Goal: Task Accomplishment & Management: Manage account settings

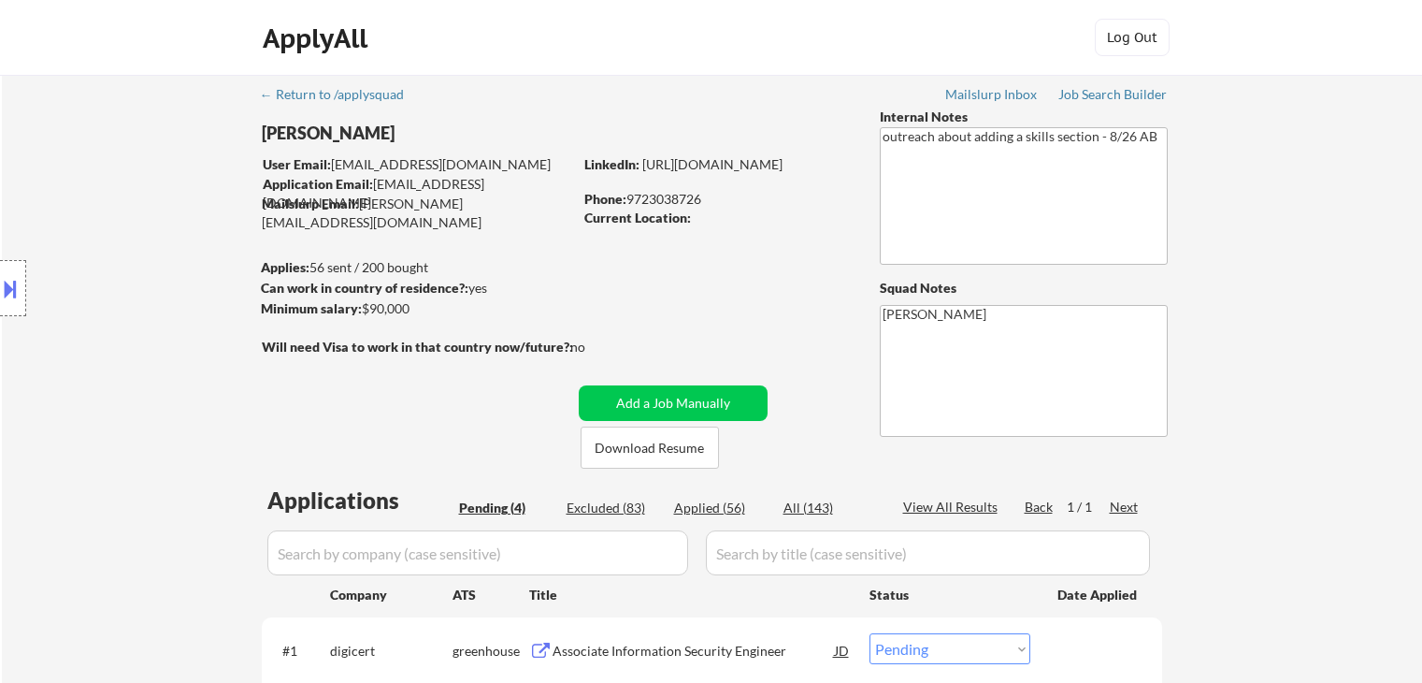
select select ""pending""
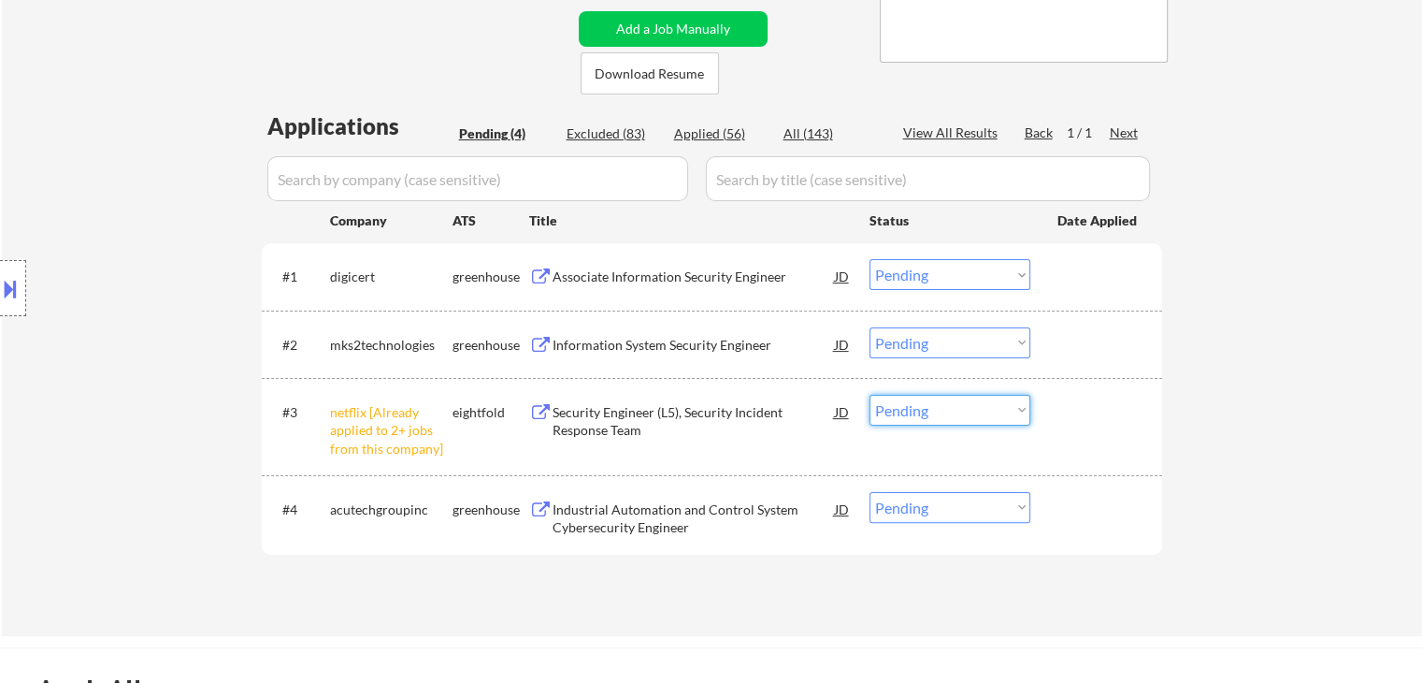
drag, startPoint x: 910, startPoint y: 406, endPoint x: 890, endPoint y: 394, distance: 23.1
click at [910, 405] on select "Choose an option... Pending Applied Excluded (Questions) Excluded (Expired) Exc…" at bounding box center [950, 410] width 161 height 31
click at [870, 395] on select "Choose an option... Pending Applied Excluded (Questions) Excluded (Expired) Exc…" at bounding box center [950, 410] width 161 height 31
select select ""pending""
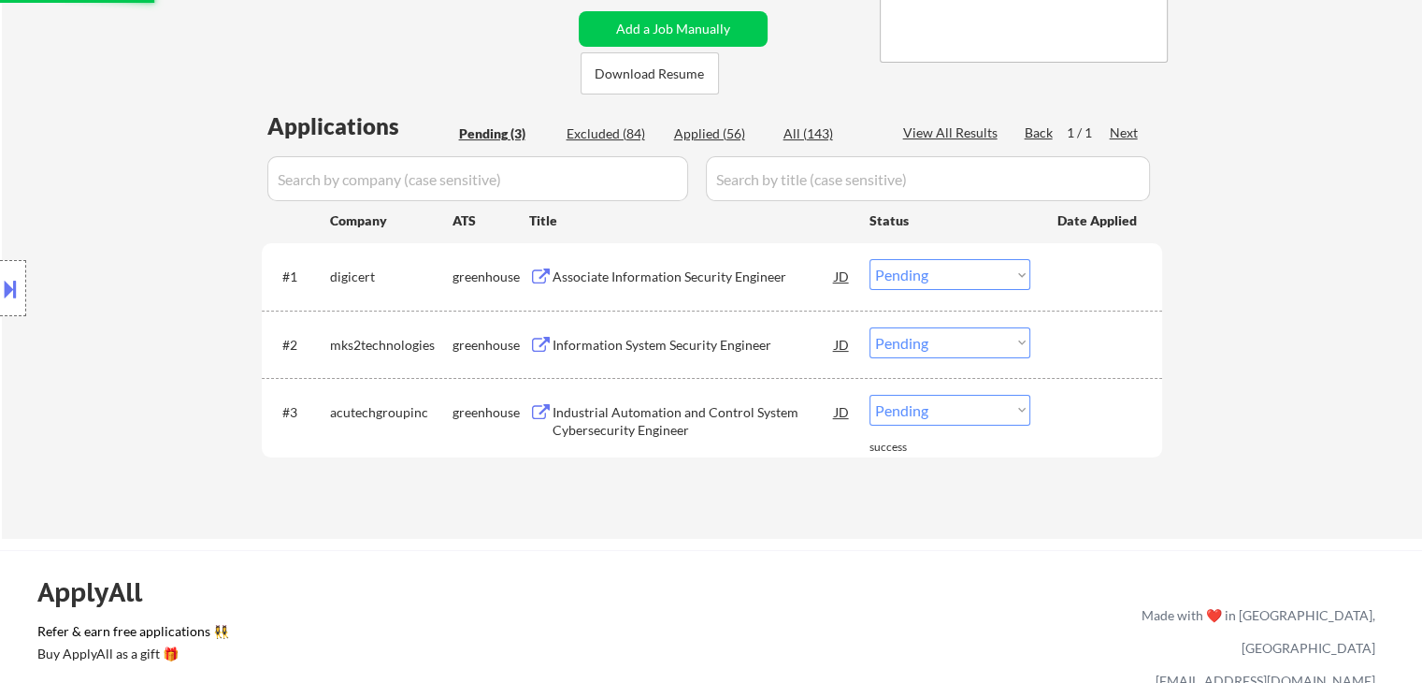
click at [625, 274] on div "Associate Information Security Engineer" at bounding box center [694, 276] width 282 height 19
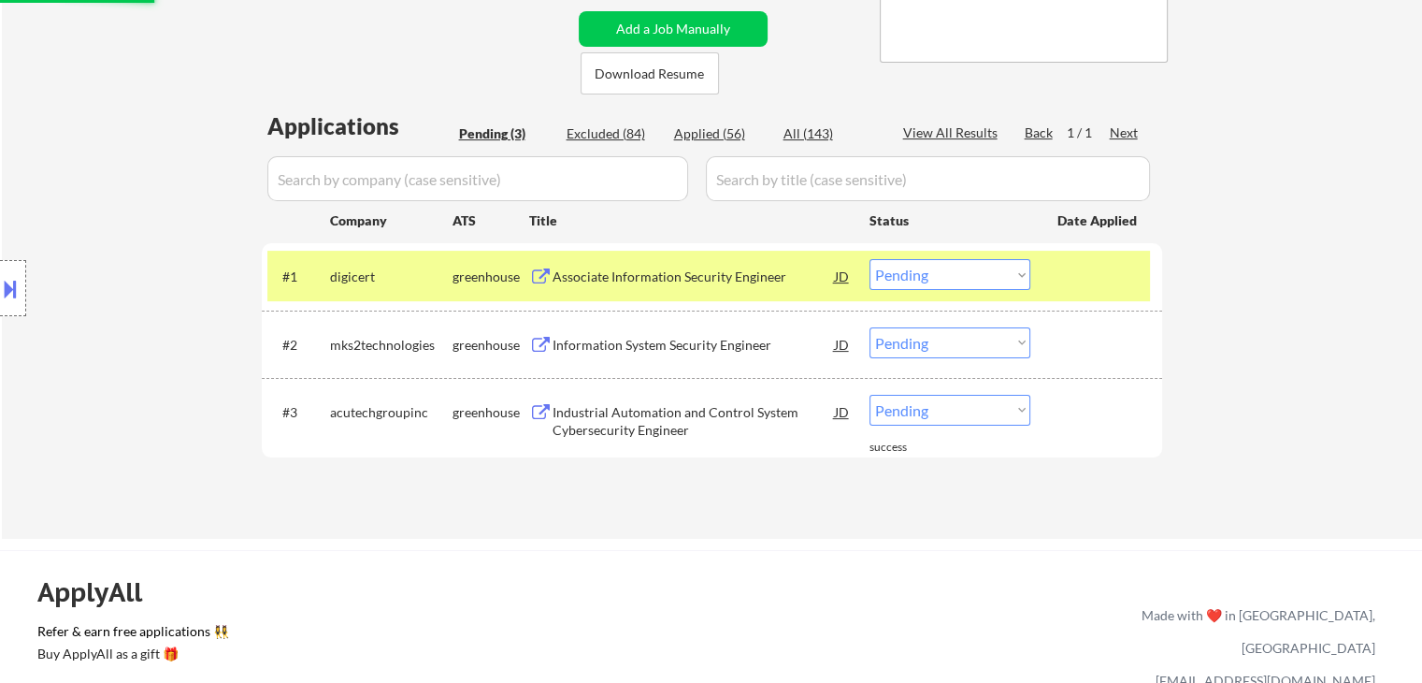
click at [629, 356] on div "Information System Security Engineer" at bounding box center [694, 344] width 282 height 34
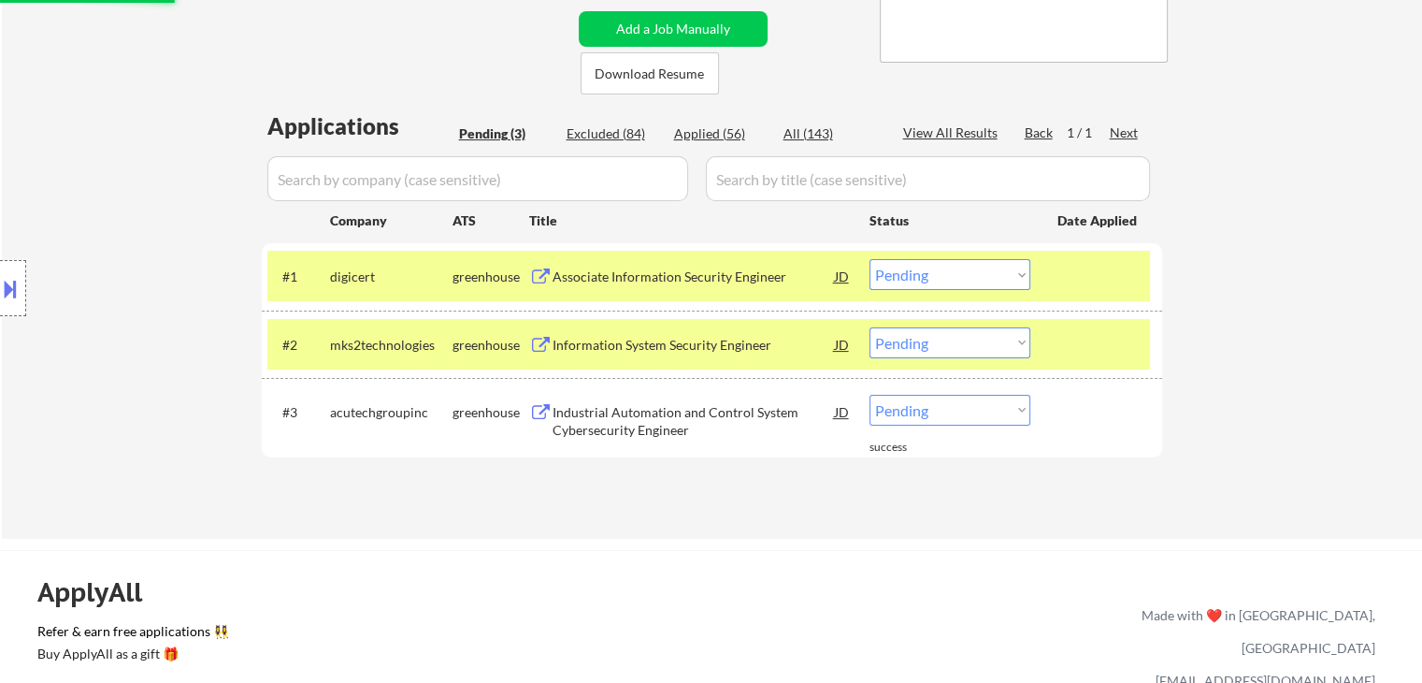
click at [629, 404] on div "Industrial Automation and Control System Cybersecurity Engineer" at bounding box center [694, 421] width 282 height 36
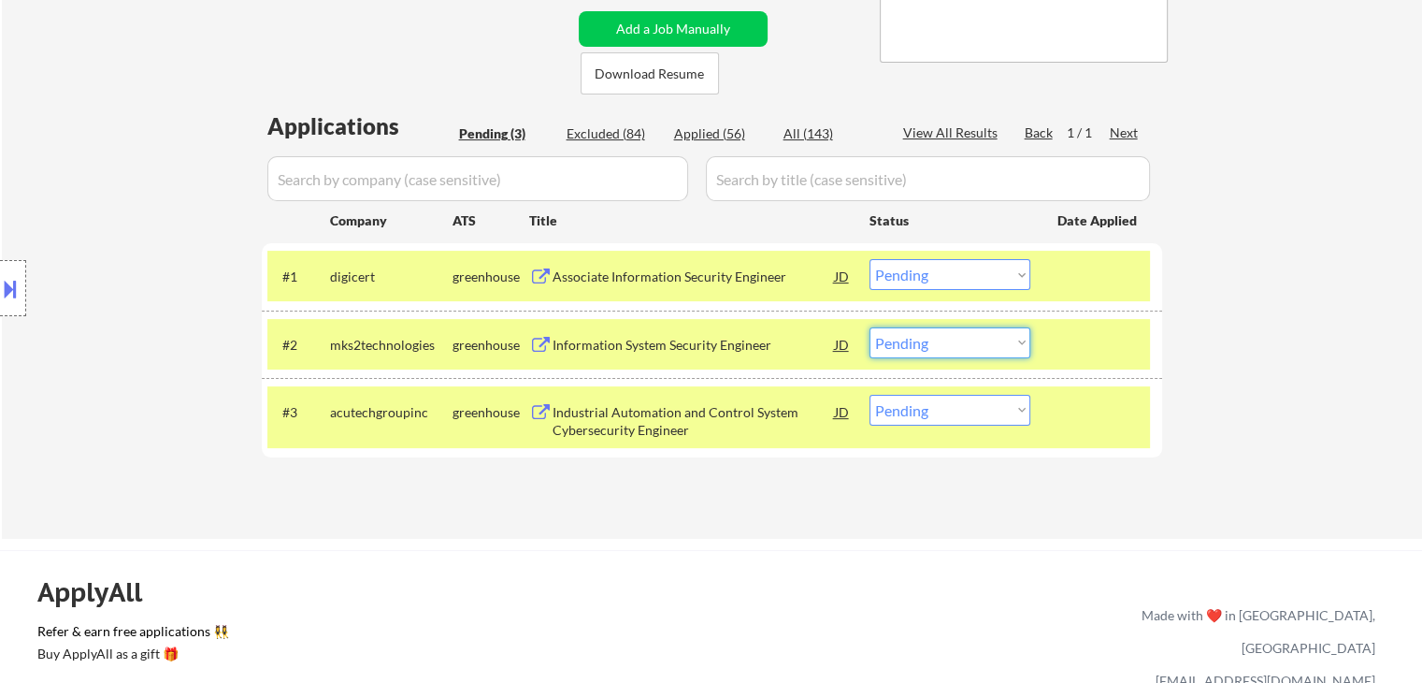
click at [932, 345] on select "Choose an option... Pending Applied Excluded (Questions) Excluded (Expired) Exc…" at bounding box center [950, 342] width 161 height 31
click at [953, 349] on select "Choose an option... Pending Applied Excluded (Questions) Excluded (Expired) Exc…" at bounding box center [950, 342] width 161 height 31
click at [870, 327] on select "Choose an option... Pending Applied Excluded (Questions) Excluded (Expired) Exc…" at bounding box center [950, 342] width 161 height 31
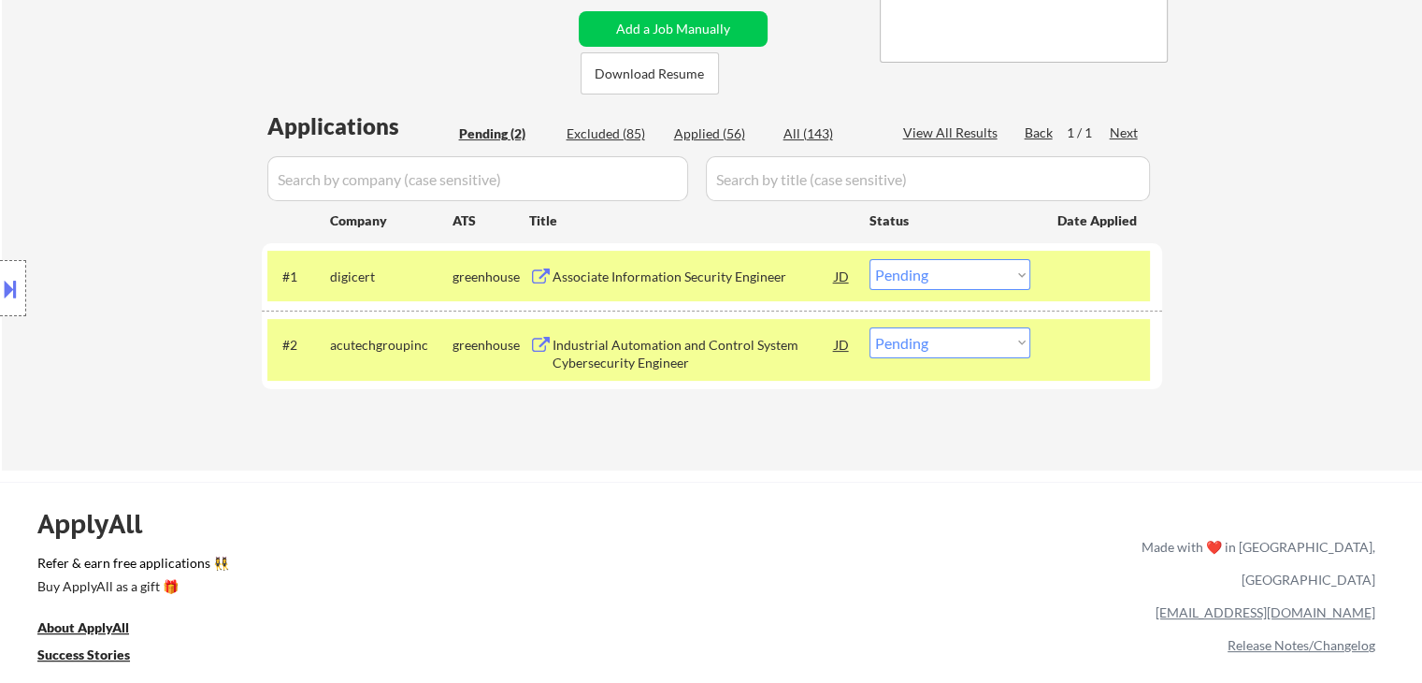
click at [964, 341] on select "Choose an option... Pending Applied Excluded (Questions) Excluded (Expired) Exc…" at bounding box center [950, 342] width 161 height 31
select select ""excluded__bad_match_""
click at [870, 327] on select "Choose an option... Pending Applied Excluded (Questions) Excluded (Expired) Exc…" at bounding box center [950, 342] width 161 height 31
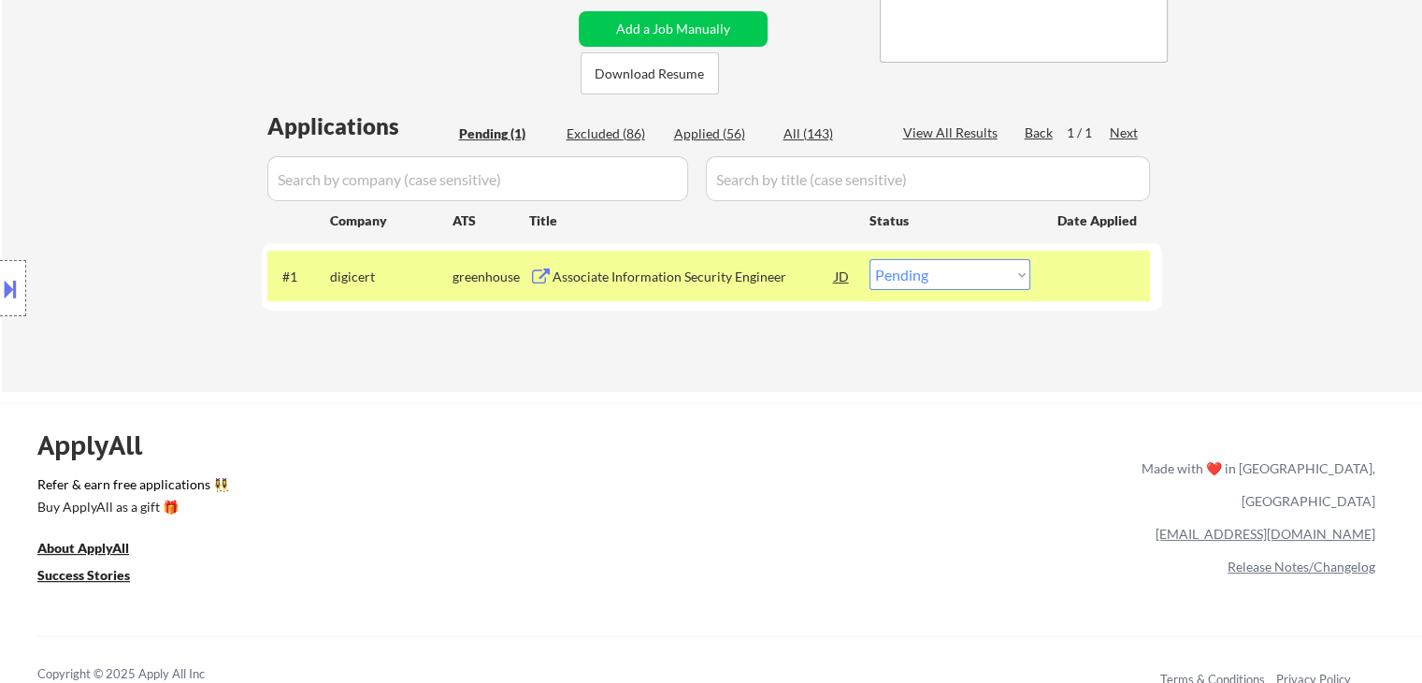
click at [629, 273] on div "Associate Information Security Engineer" at bounding box center [694, 276] width 282 height 19
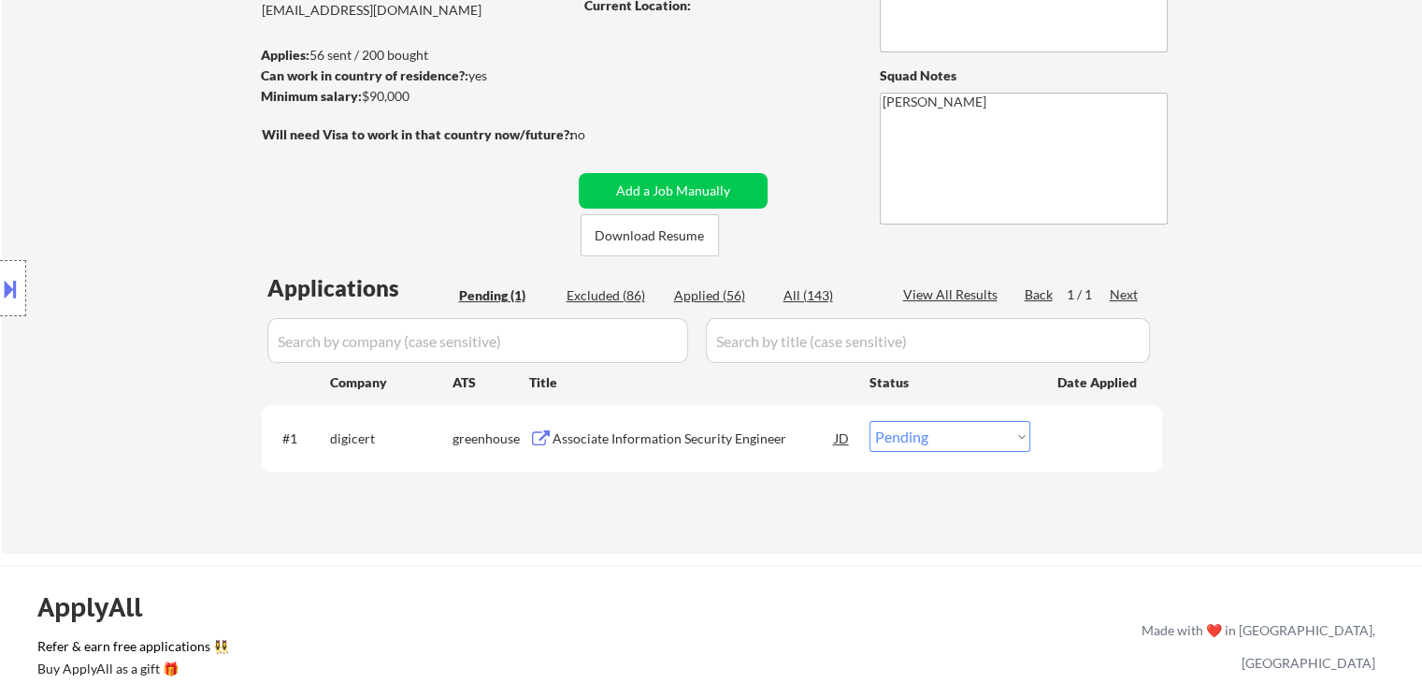
scroll to position [94, 0]
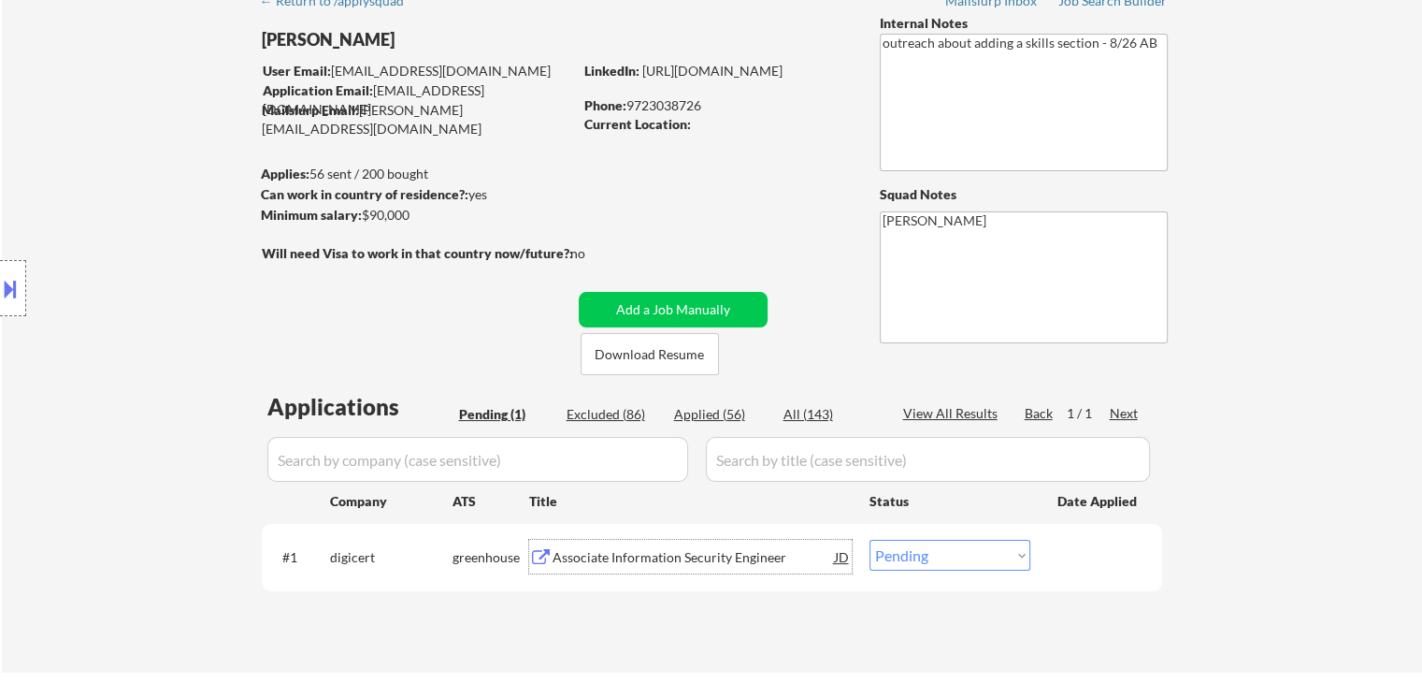
click at [951, 553] on select "Choose an option... Pending Applied Excluded (Questions) Excluded (Expired) Exc…" at bounding box center [950, 555] width 161 height 31
select select ""applied""
click at [870, 540] on select "Choose an option... Pending Applied Excluded (Questions) Excluded (Expired) Exc…" at bounding box center [950, 555] width 161 height 31
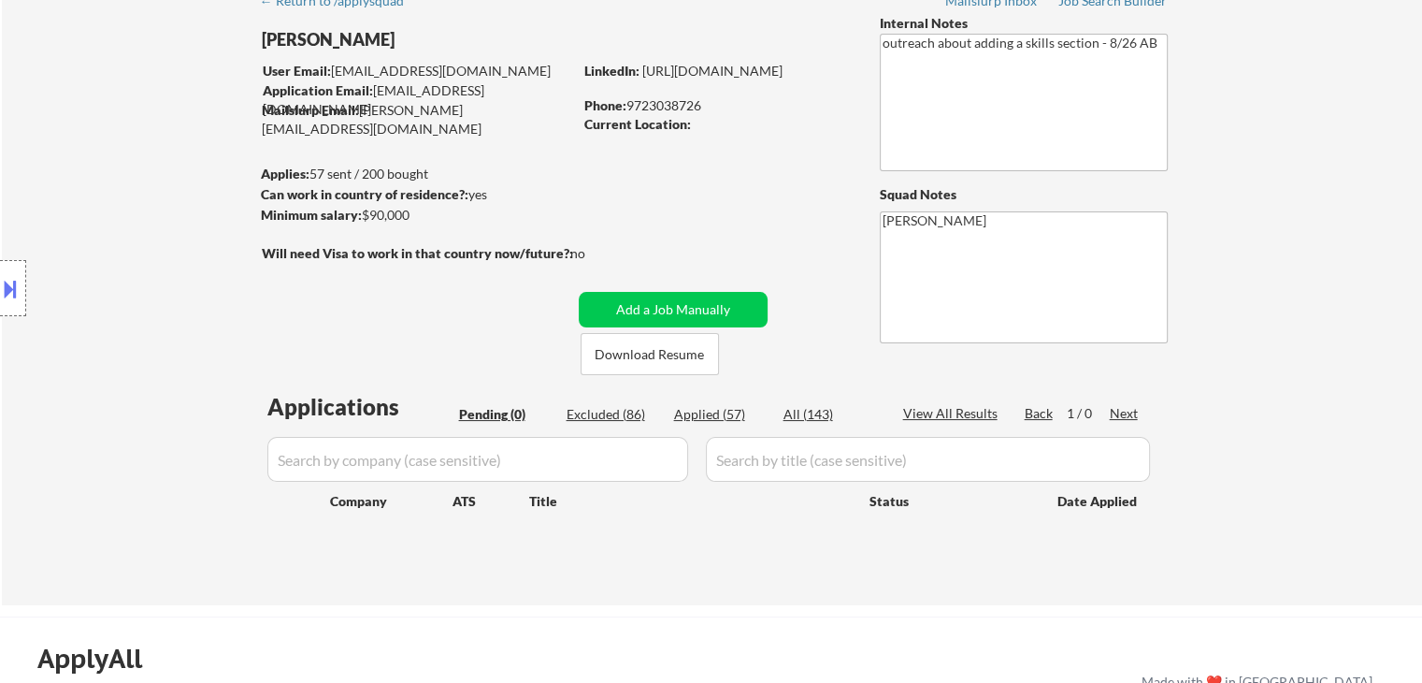
click at [249, 342] on div "Location Inclusions:" at bounding box center [167, 288] width 335 height 347
click at [108, 166] on div "Location Inclusions:" at bounding box center [167, 288] width 335 height 347
